Goal: Information Seeking & Learning: Learn about a topic

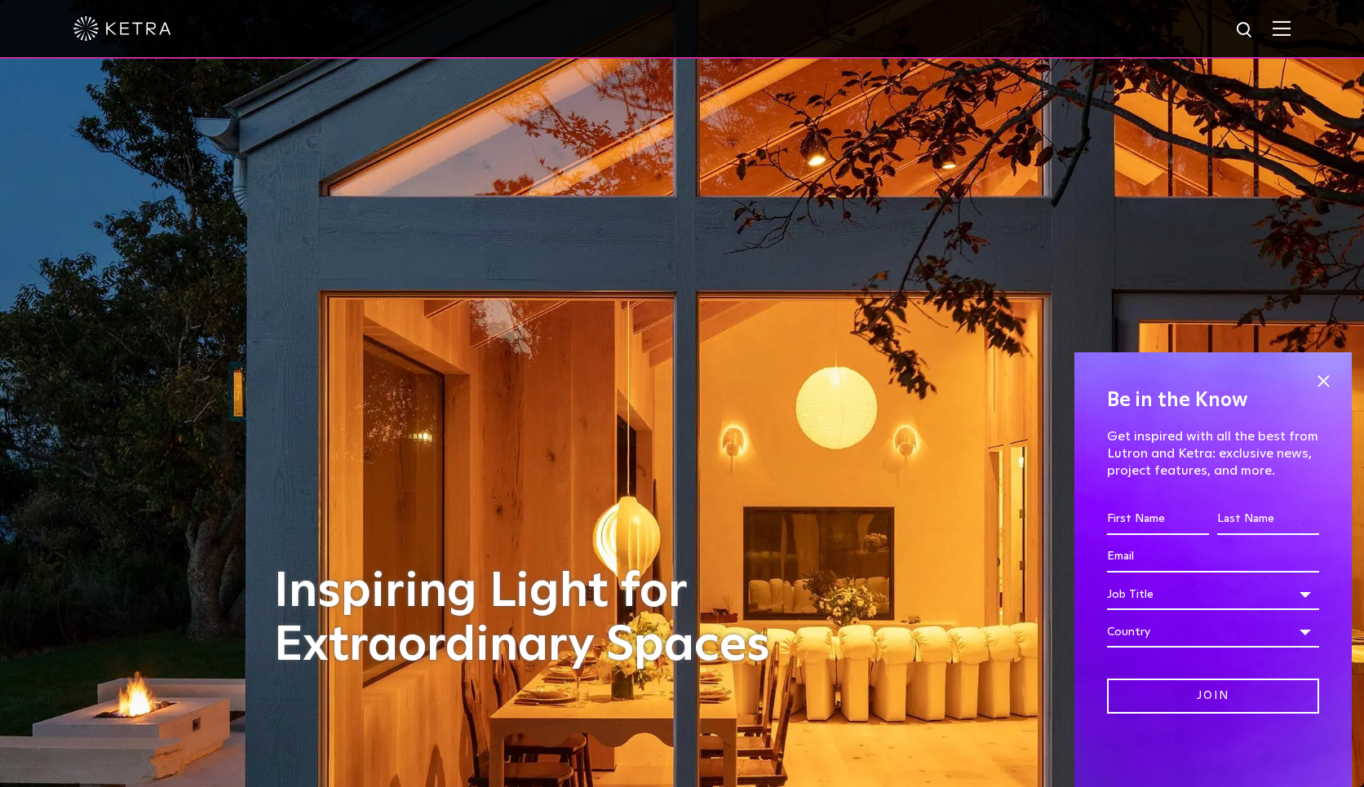
click at [1292, 29] on div at bounding box center [682, 29] width 1364 height 59
click at [1283, 29] on img at bounding box center [1282, 28] width 18 height 16
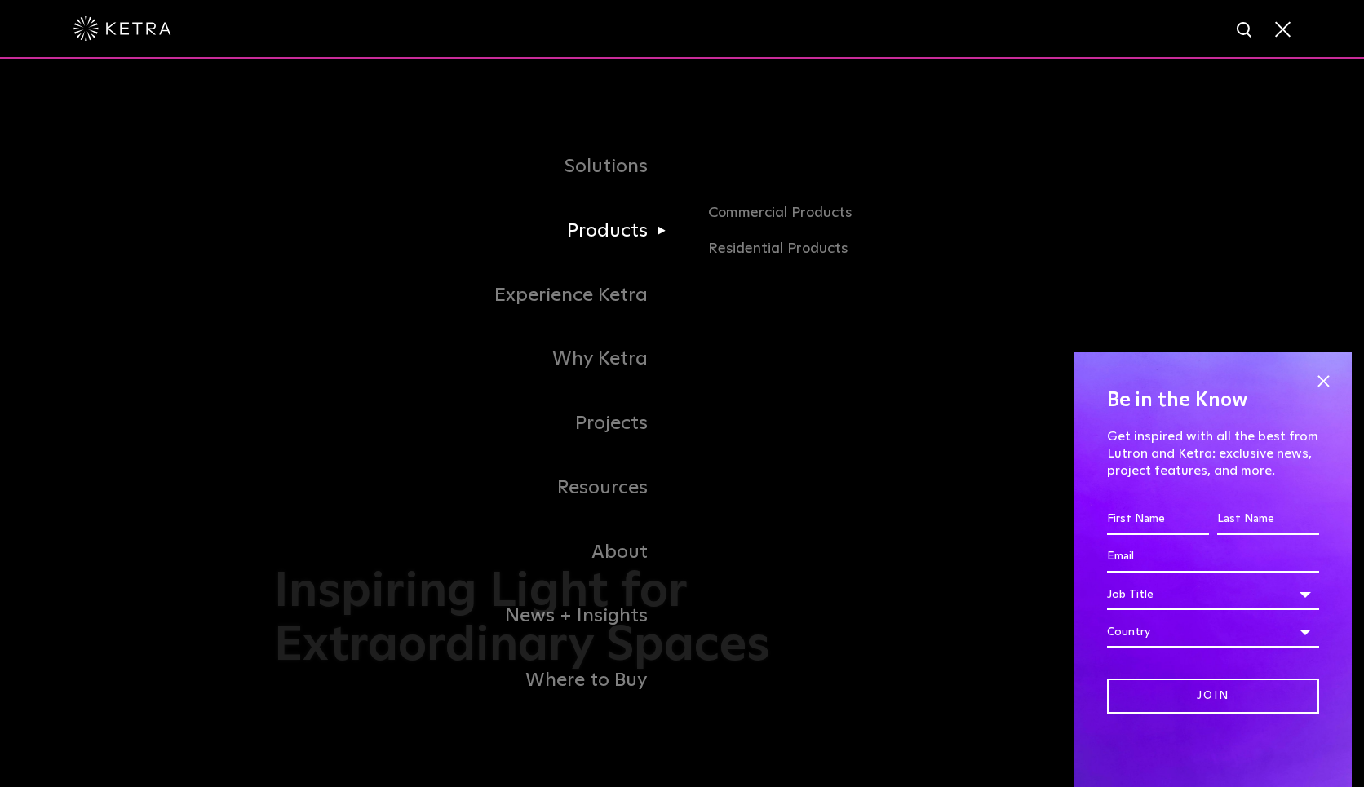
click at [629, 231] on link "Products" at bounding box center [478, 231] width 408 height 64
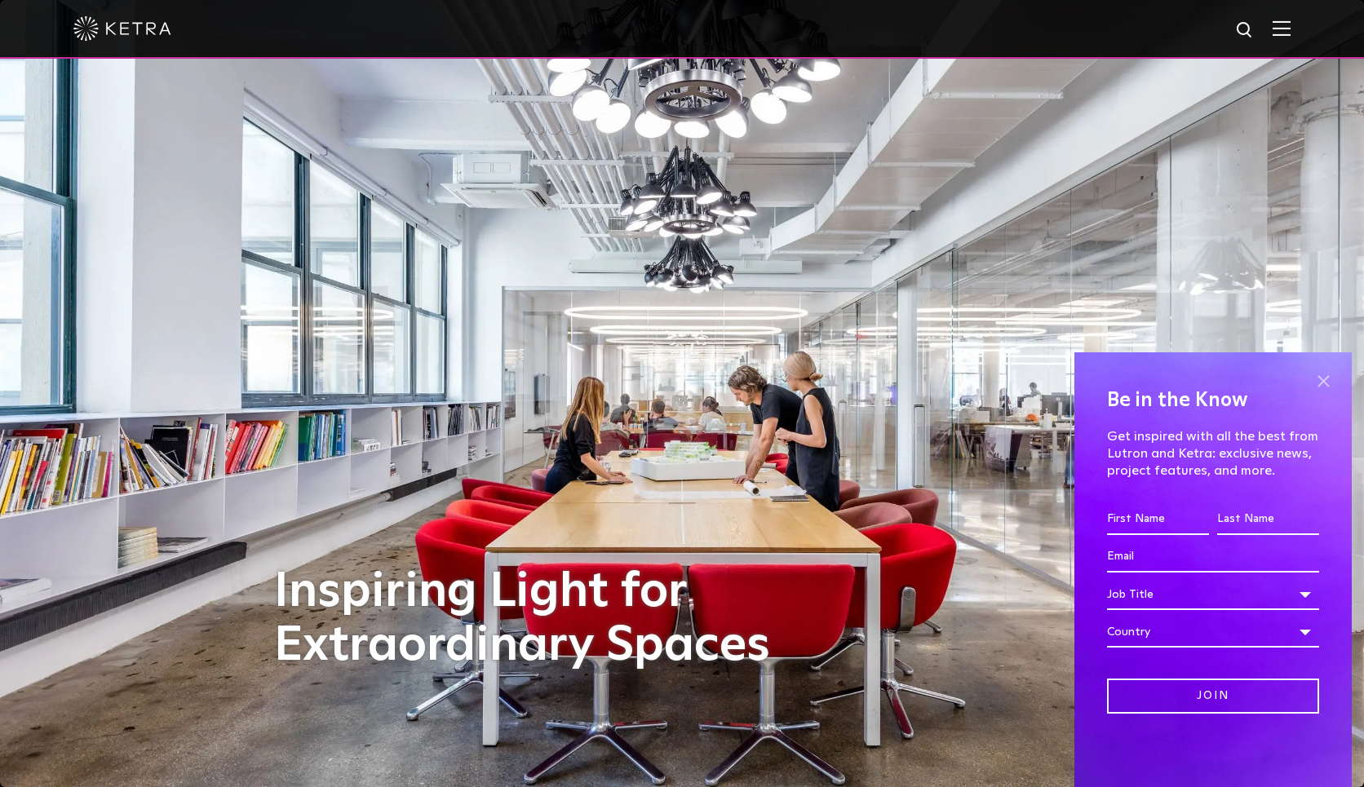
click at [1328, 375] on span at bounding box center [1323, 381] width 24 height 24
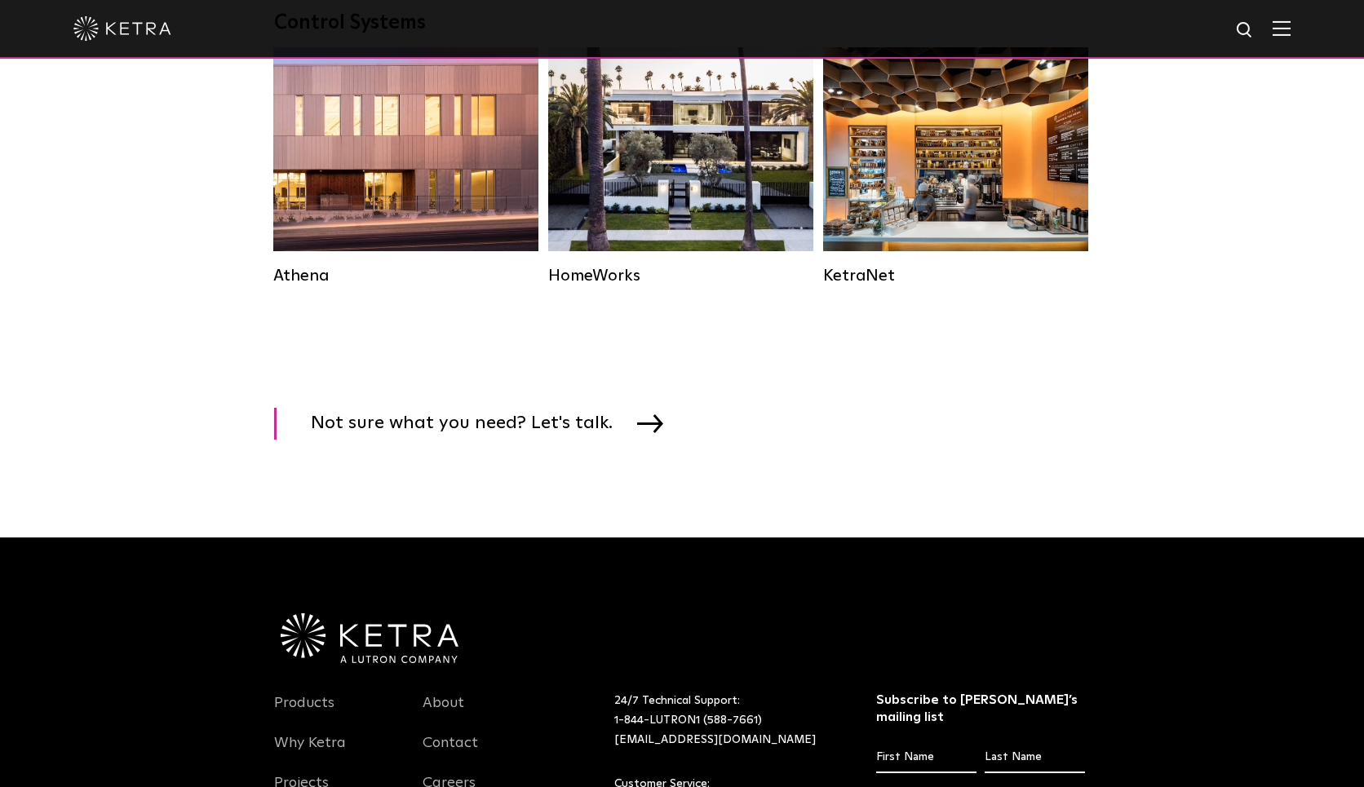
scroll to position [2485, 0]
